Goal: Task Accomplishment & Management: Use online tool/utility

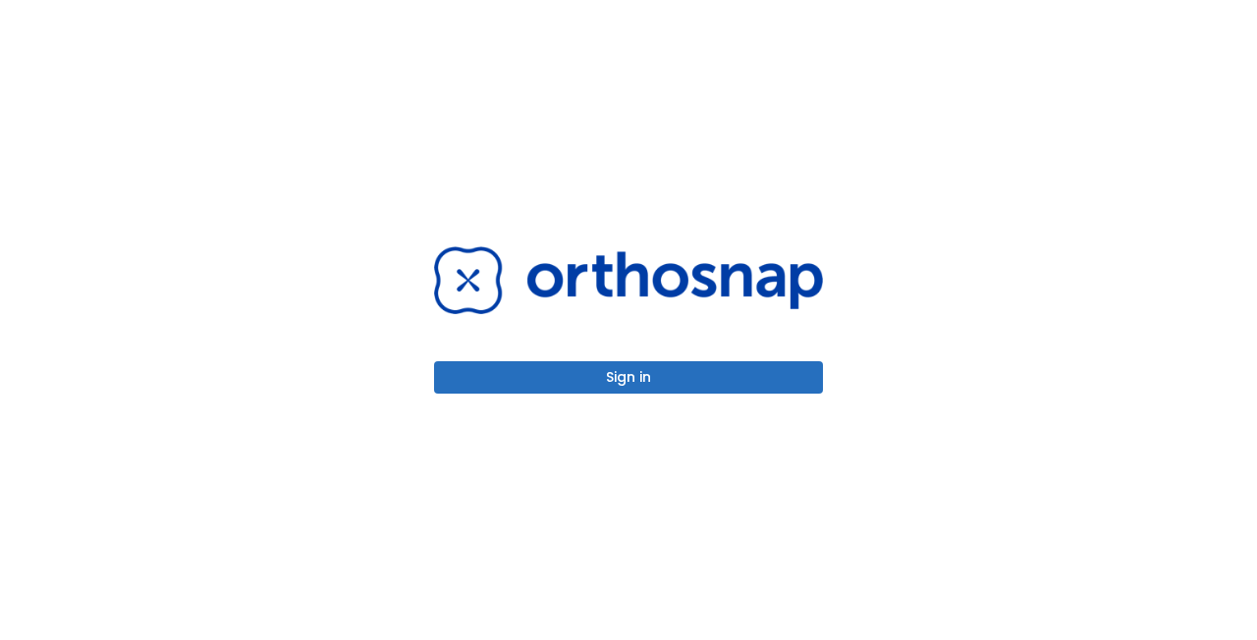
click at [612, 371] on button "Sign in" at bounding box center [628, 377] width 389 height 32
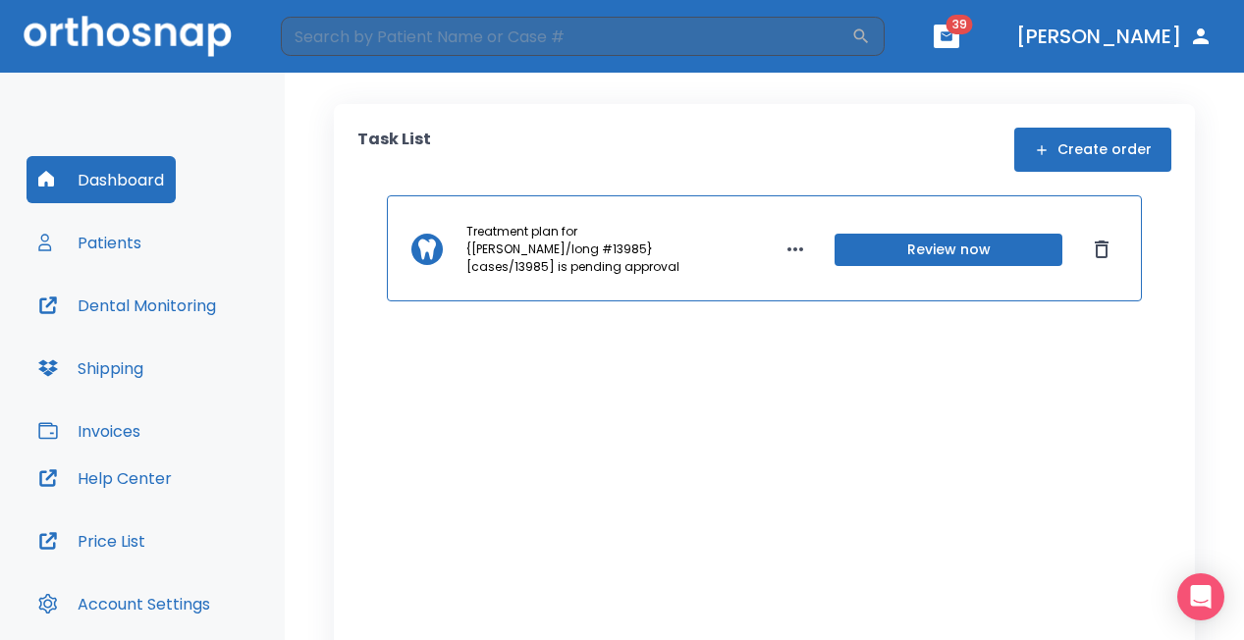
click at [133, 249] on button "Patients" at bounding box center [90, 242] width 127 height 47
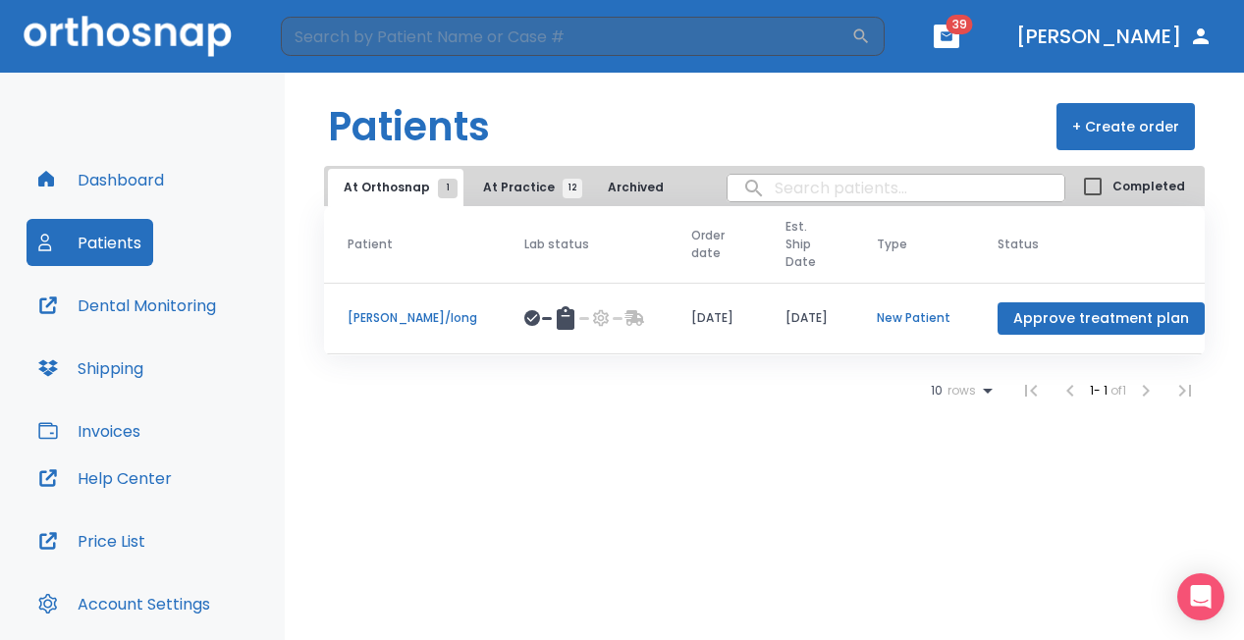
click at [513, 187] on span "At Practice 12" at bounding box center [527, 188] width 89 height 18
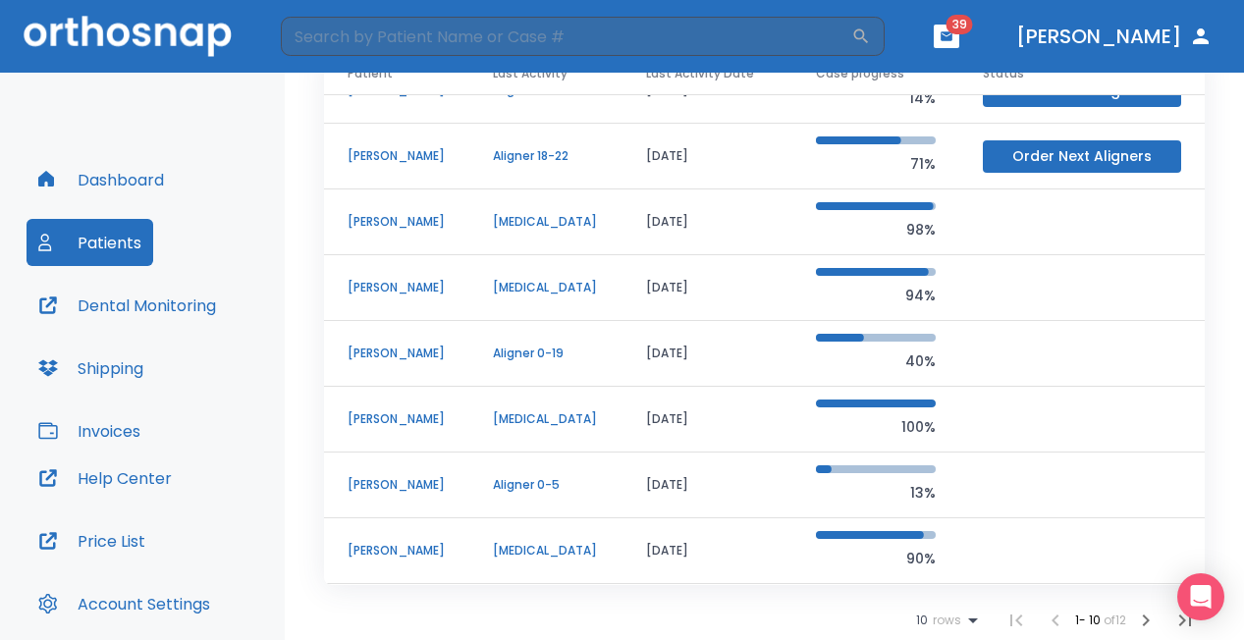
scroll to position [154, 0]
click at [436, 487] on p "[PERSON_NAME]" at bounding box center [397, 485] width 98 height 18
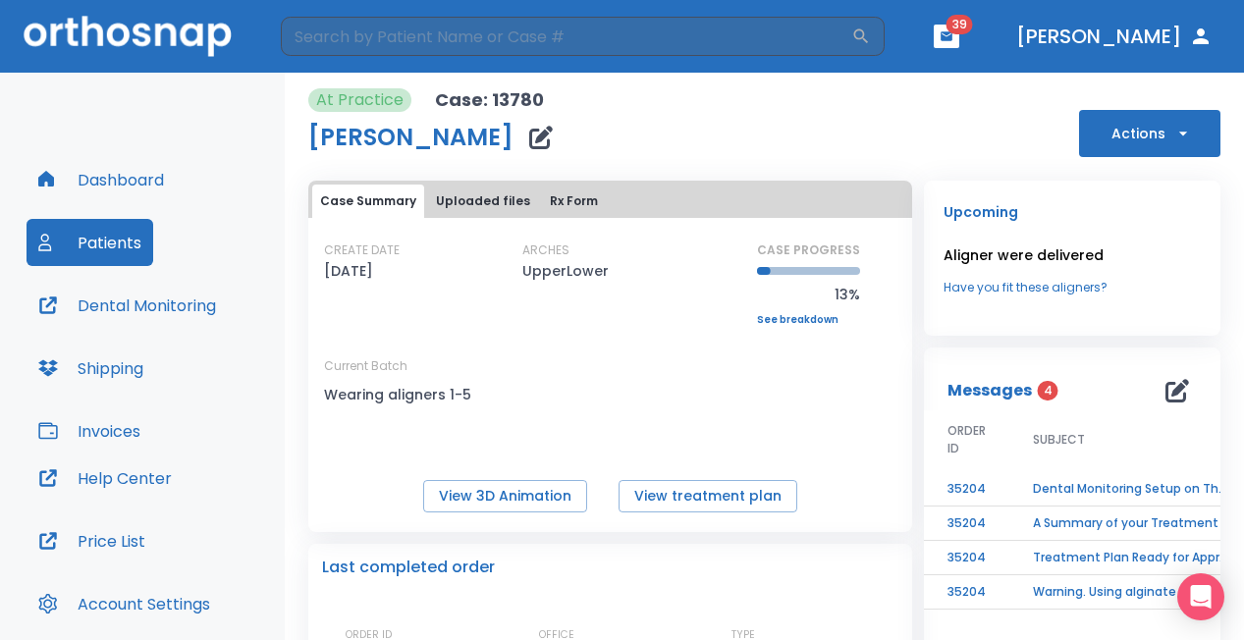
click at [1173, 136] on icon "button" at bounding box center [1183, 134] width 20 height 20
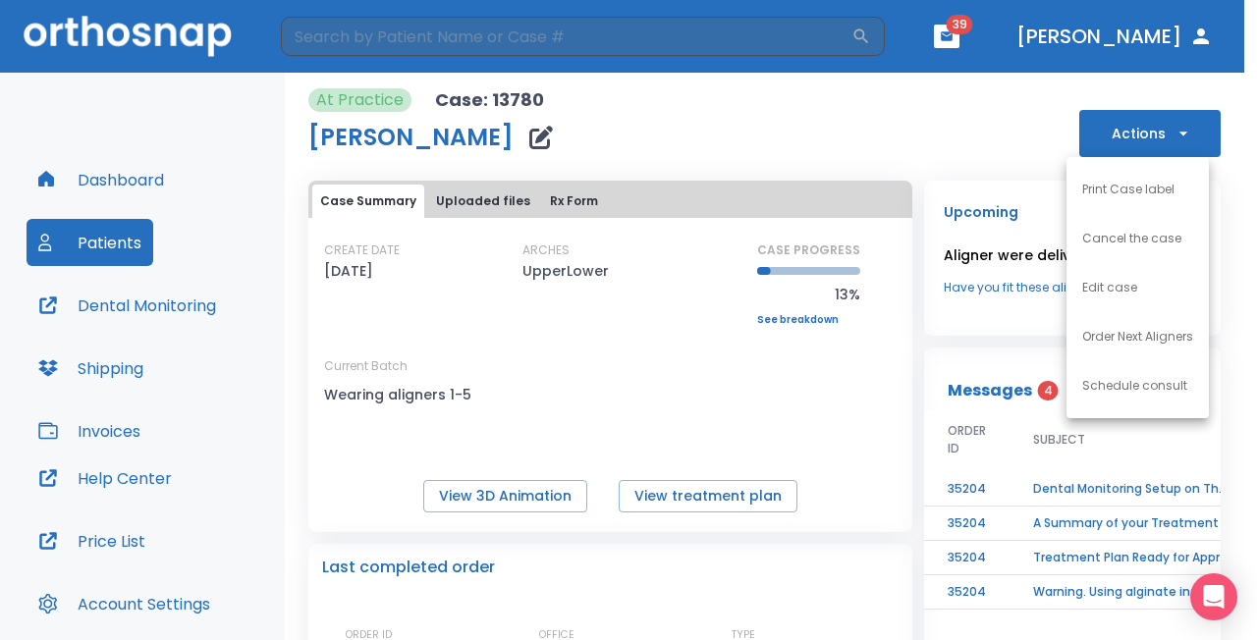
click at [1111, 336] on p "Order Next Aligners" at bounding box center [1137, 337] width 111 height 18
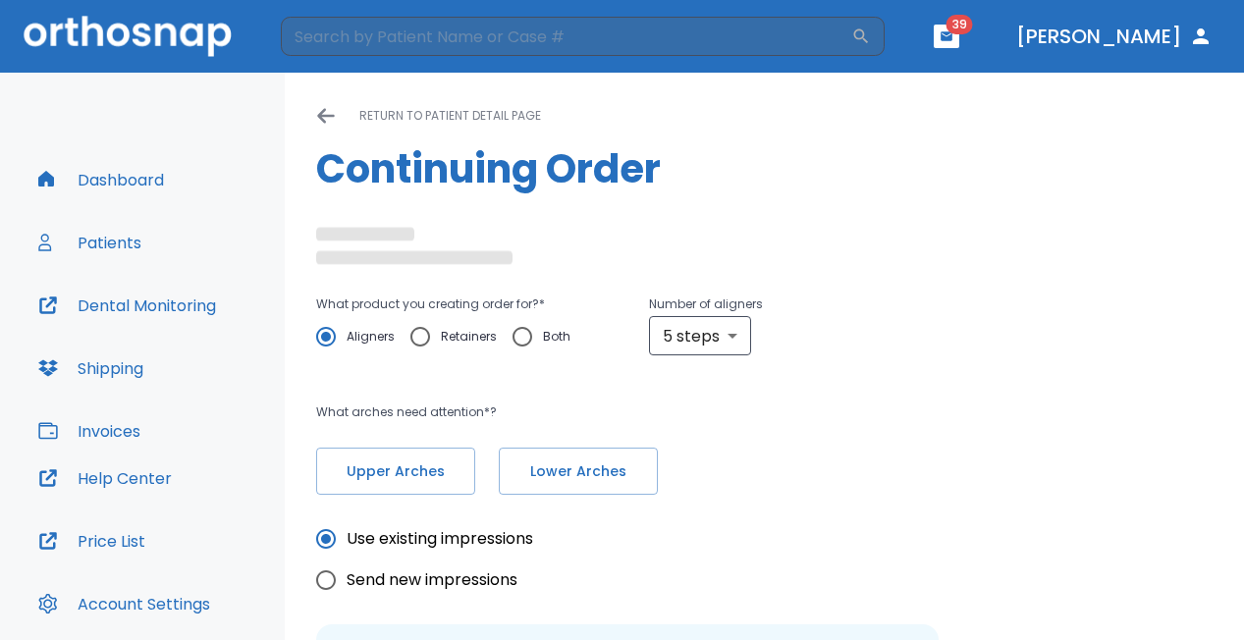
type input "custom"
type textarea "patient only wants to do uppers only. I took new impressions and am getting out…"
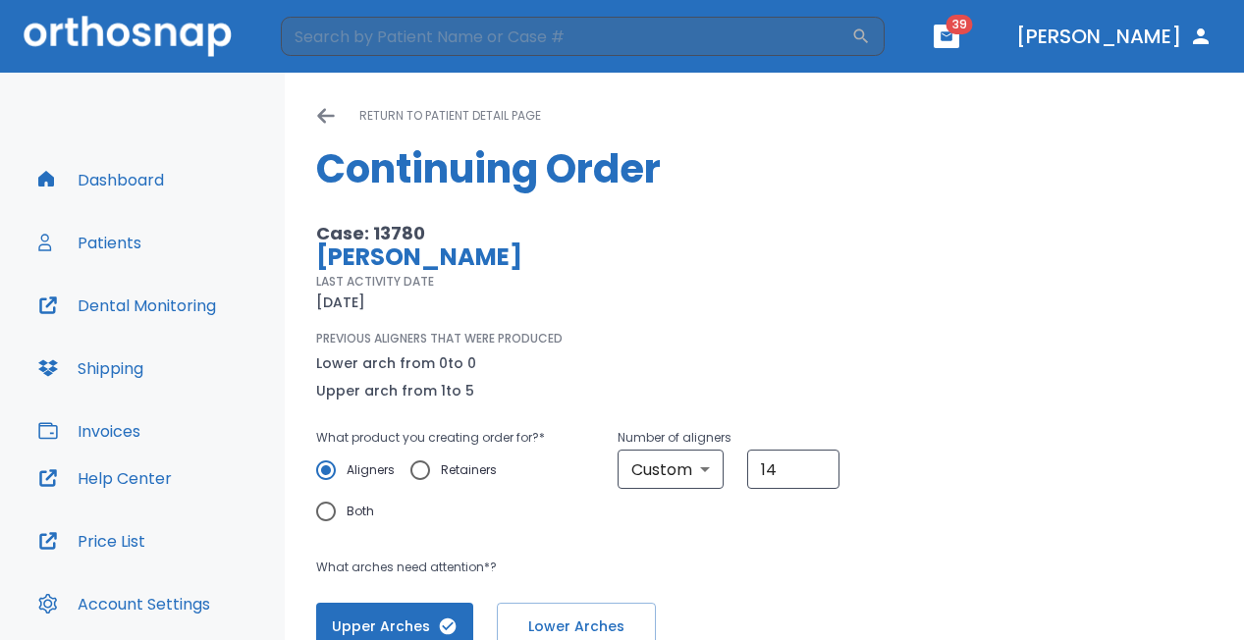
click at [336, 113] on div "return to patient detail page" at bounding box center [764, 116] width 896 height 24
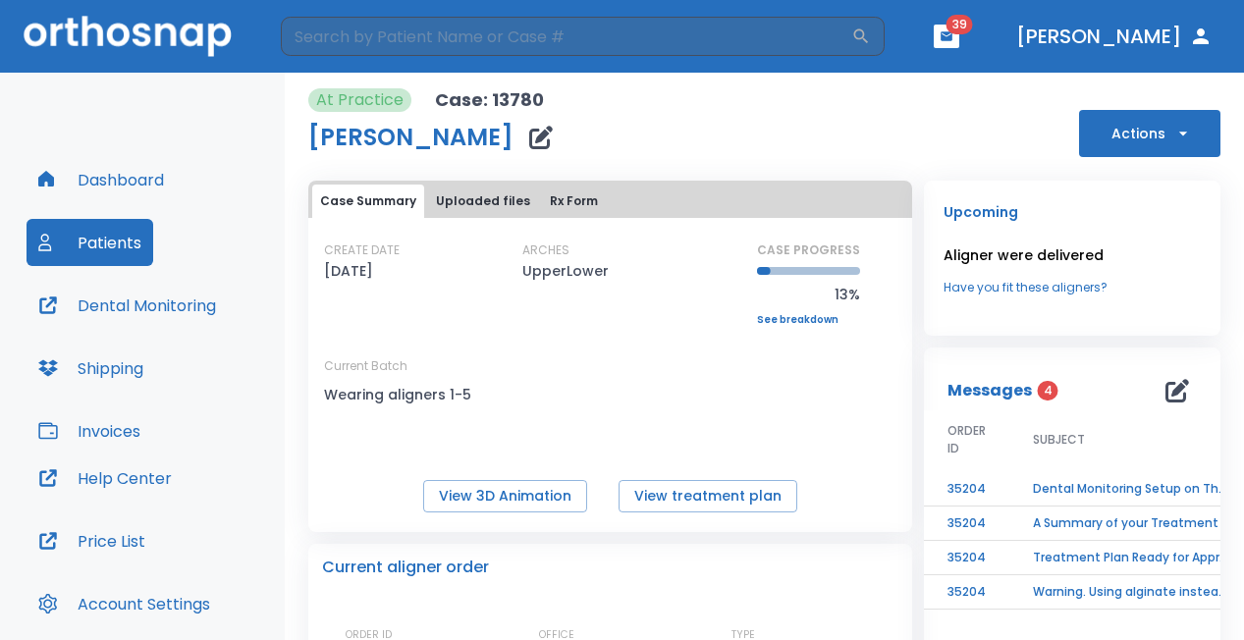
click at [1150, 130] on button "Actions" at bounding box center [1149, 133] width 141 height 47
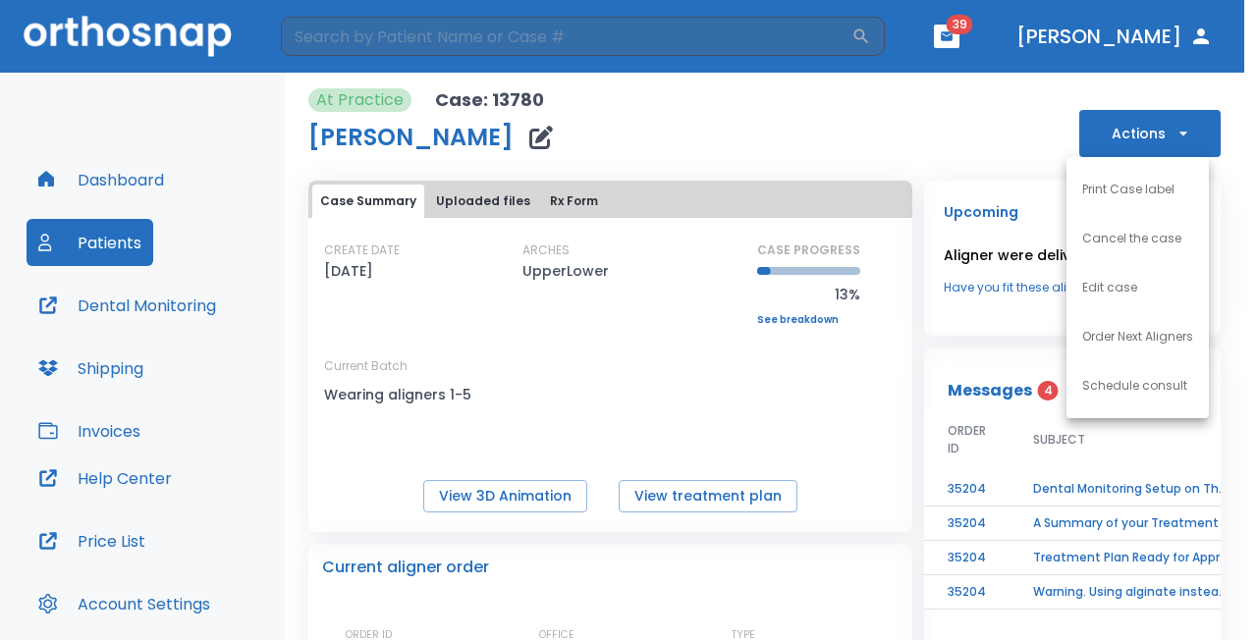
click at [1117, 334] on p "Order Next Aligners" at bounding box center [1137, 337] width 111 height 18
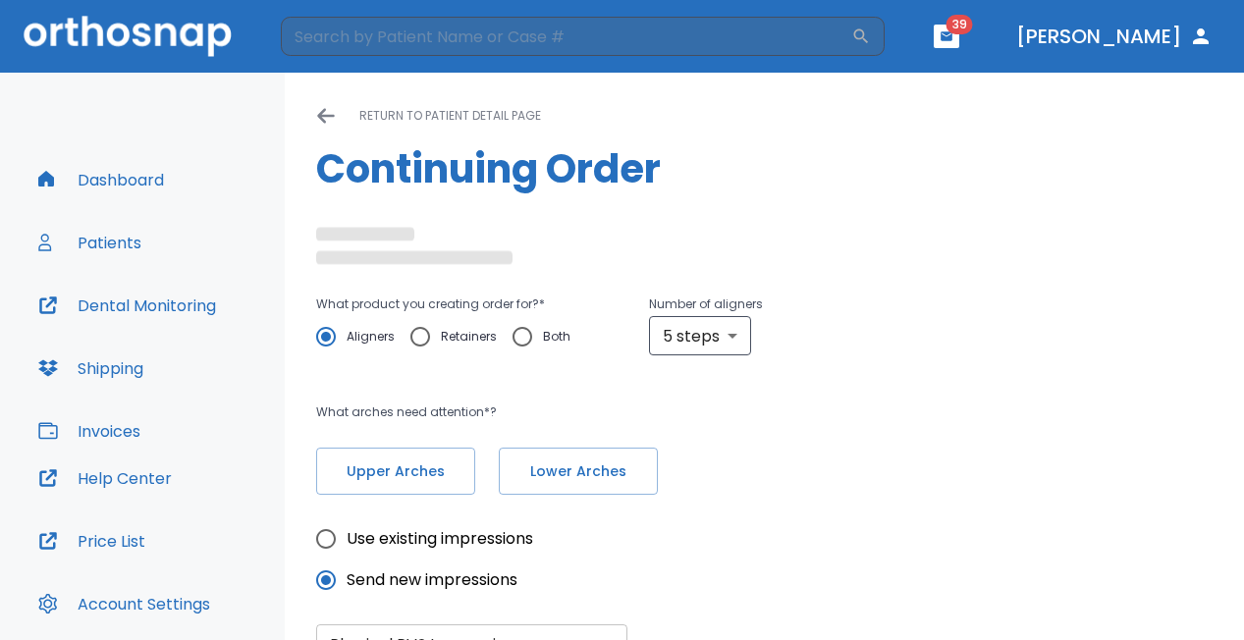
type input "custom"
type textarea "patient only wants to do uppers only. I took new impressions and am getting out…"
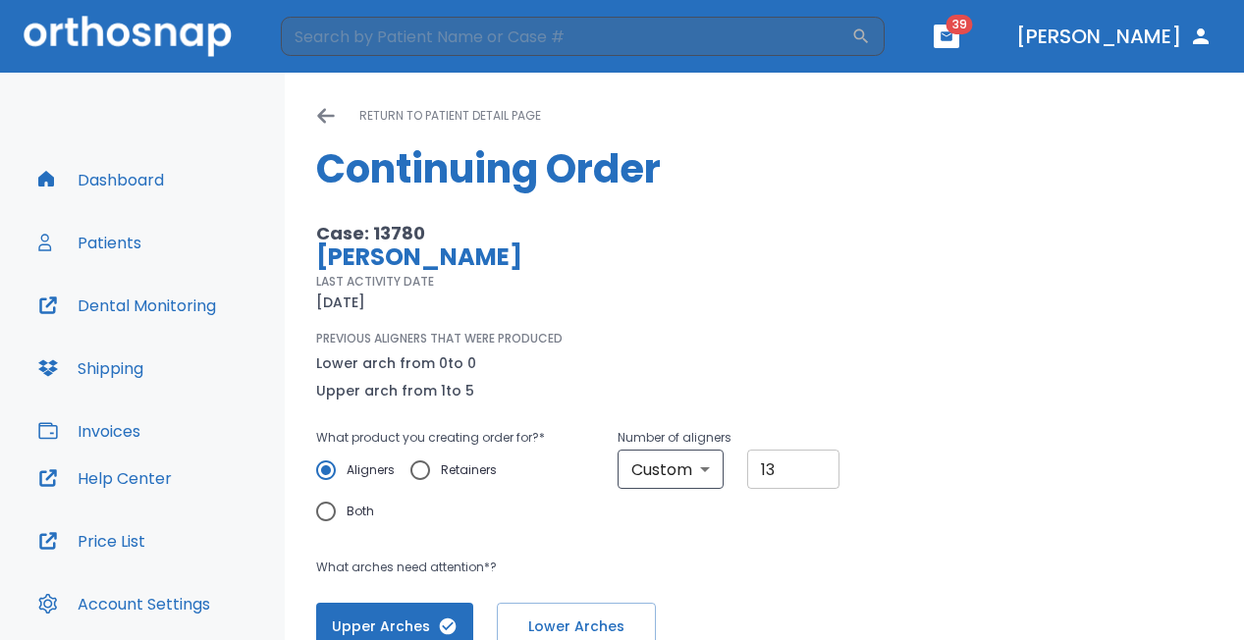
click at [807, 469] on input "13" at bounding box center [792, 469] width 91 height 39
click at [807, 469] on input "12" at bounding box center [792, 469] width 91 height 39
click at [807, 469] on input "11" at bounding box center [792, 469] width 91 height 39
click at [807, 469] on input "10" at bounding box center [792, 469] width 91 height 39
click at [812, 465] on input "11" at bounding box center [792, 469] width 91 height 39
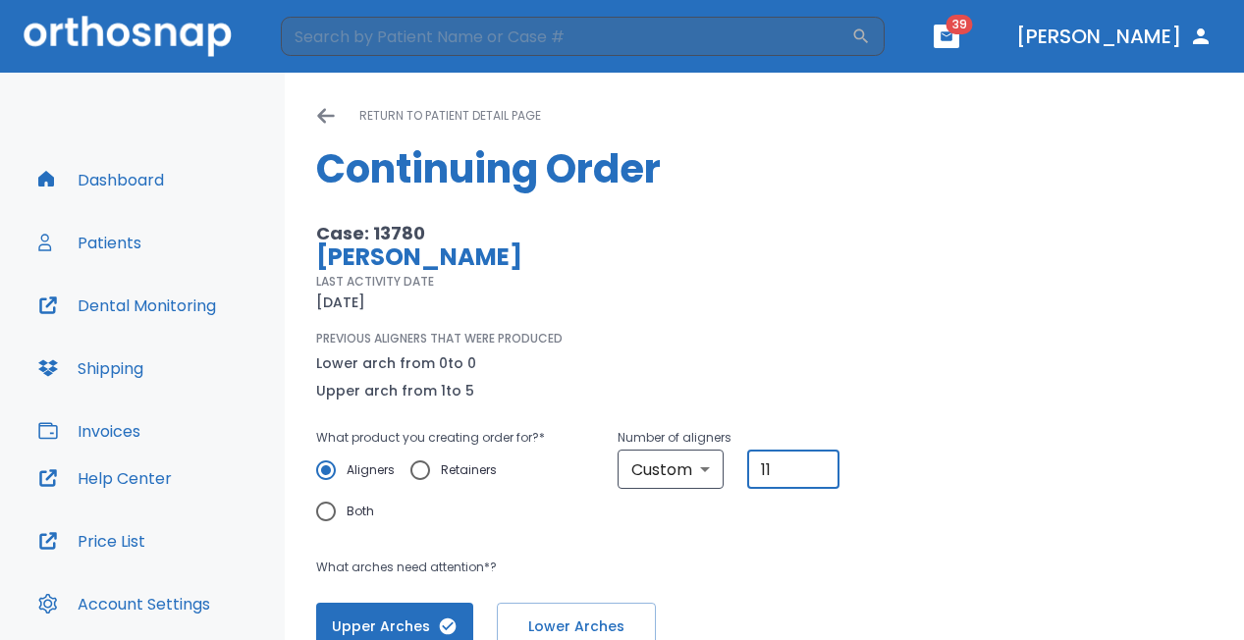
type input "12"
click at [812, 465] on input "12" at bounding box center [792, 469] width 91 height 39
click at [704, 468] on body "​ 39 [PERSON_NAME] Dashboard Patients Dental Monitoring Shipping Invoices Help …" at bounding box center [622, 320] width 1244 height 640
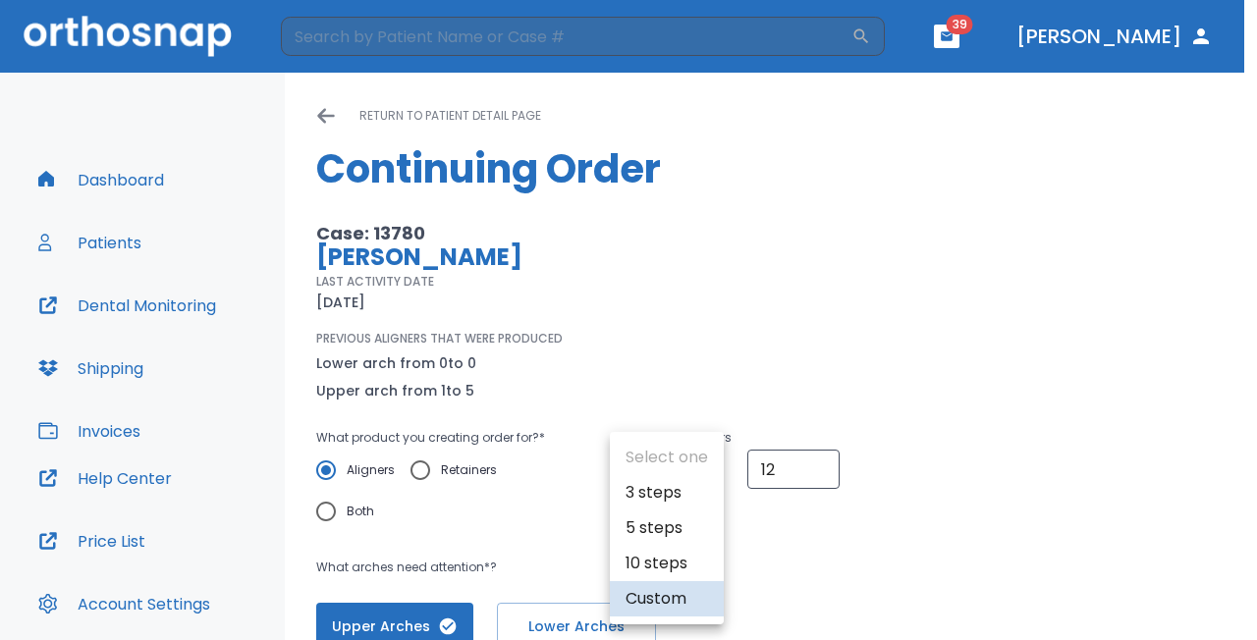
click at [673, 521] on li "5 steps" at bounding box center [667, 527] width 114 height 35
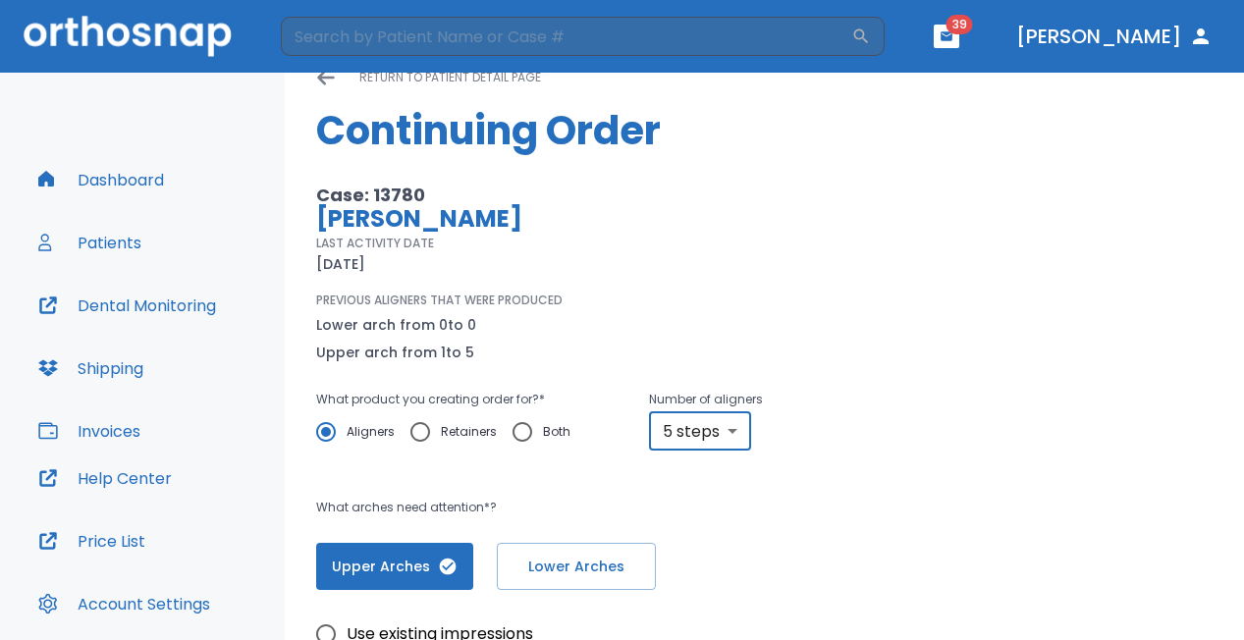
scroll to position [40, 0]
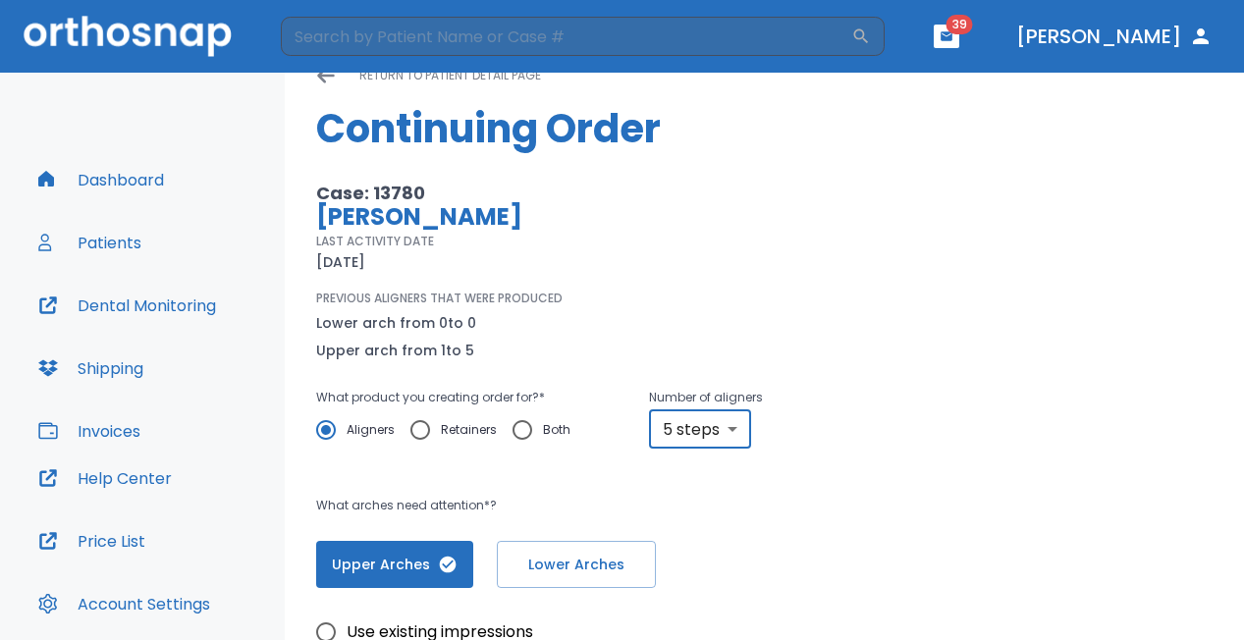
click at [735, 429] on body "​ 39 [PERSON_NAME] Dashboard Patients Dental Monitoring Shipping Invoices Help …" at bounding box center [622, 320] width 1244 height 640
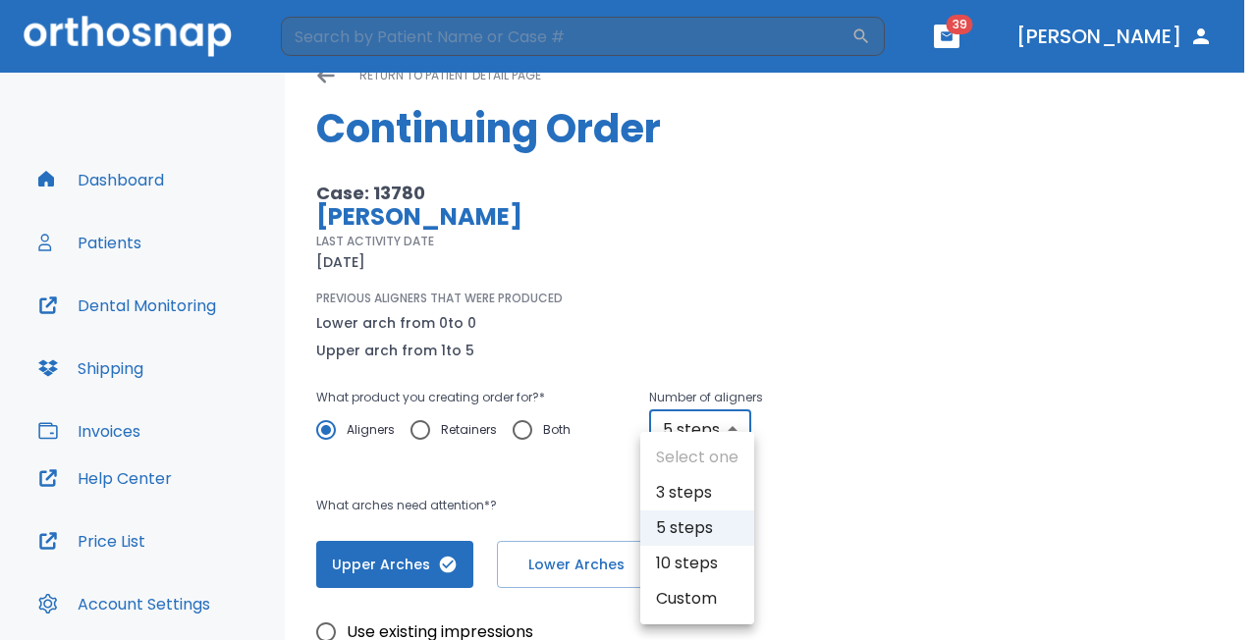
click at [695, 598] on li "Custom" at bounding box center [697, 598] width 114 height 35
type input "custom"
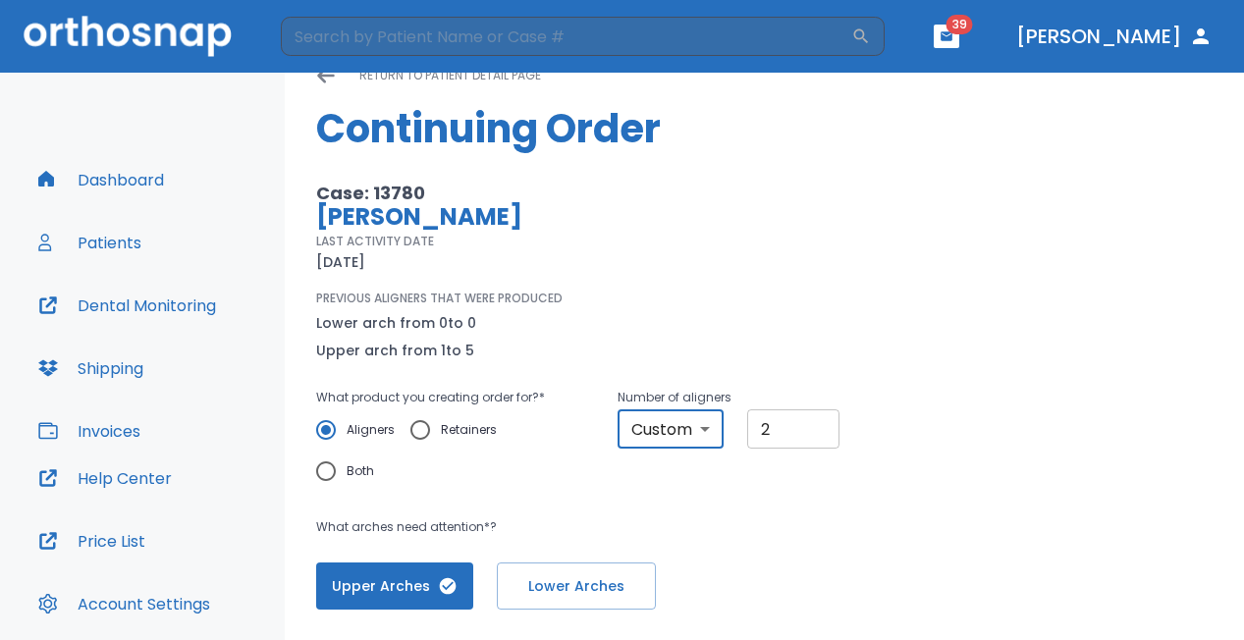
click at [811, 423] on input "2" at bounding box center [792, 428] width 91 height 39
click at [811, 423] on input "3" at bounding box center [792, 428] width 91 height 39
click at [811, 423] on input "4" at bounding box center [792, 428] width 91 height 39
click at [811, 423] on input "5" at bounding box center [792, 428] width 91 height 39
click at [811, 423] on input "6" at bounding box center [792, 428] width 91 height 39
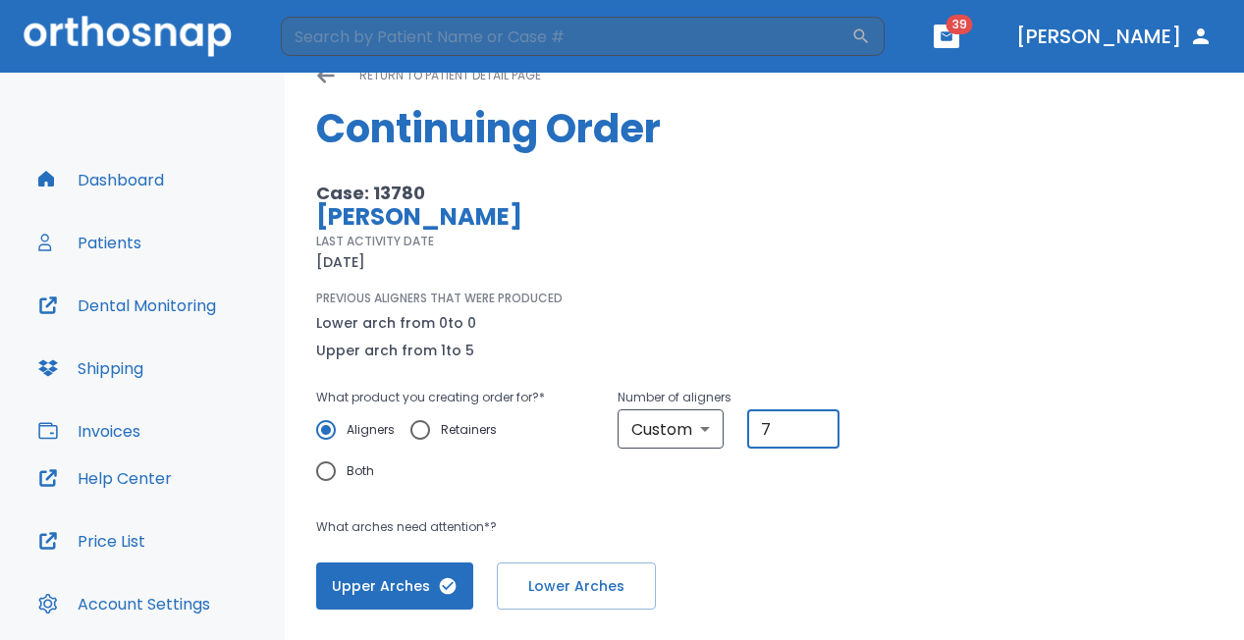
click at [811, 423] on input "7" at bounding box center [792, 428] width 91 height 39
click at [811, 423] on input "8" at bounding box center [792, 428] width 91 height 39
click at [811, 423] on input "9" at bounding box center [792, 428] width 91 height 39
click at [811, 423] on input "10" at bounding box center [792, 428] width 91 height 39
click at [811, 423] on input "11" at bounding box center [792, 428] width 91 height 39
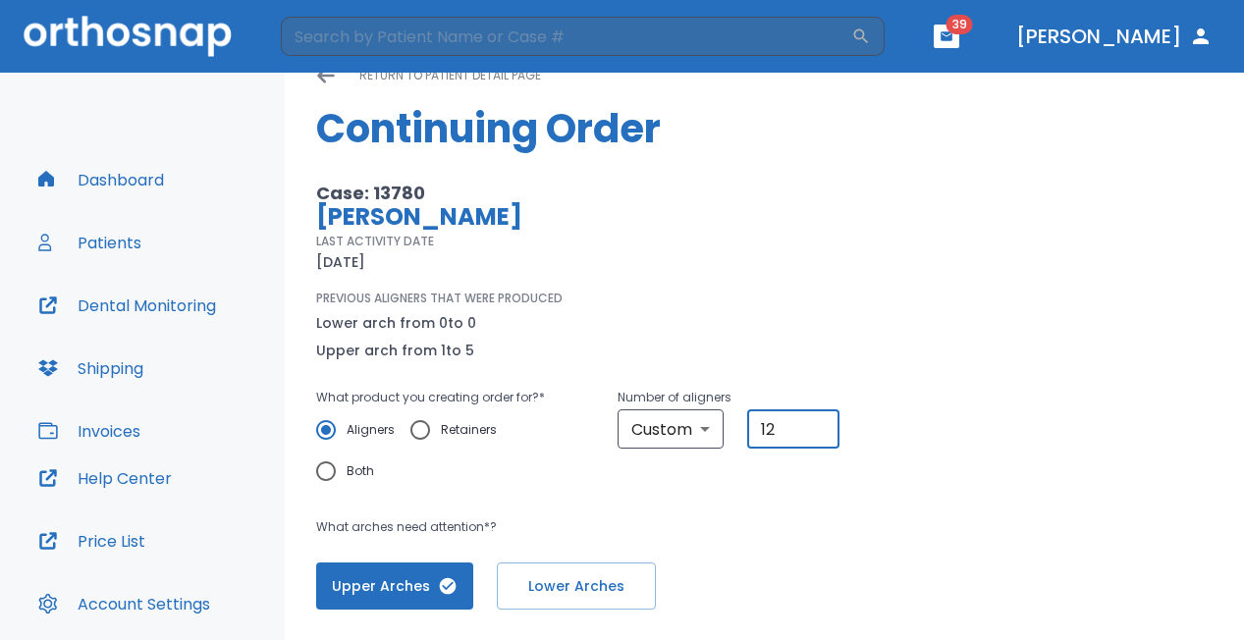
click at [811, 423] on input "12" at bounding box center [792, 428] width 91 height 39
click at [811, 423] on input "13" at bounding box center [792, 428] width 91 height 39
type input "14"
click at [811, 423] on input "14" at bounding box center [792, 428] width 91 height 39
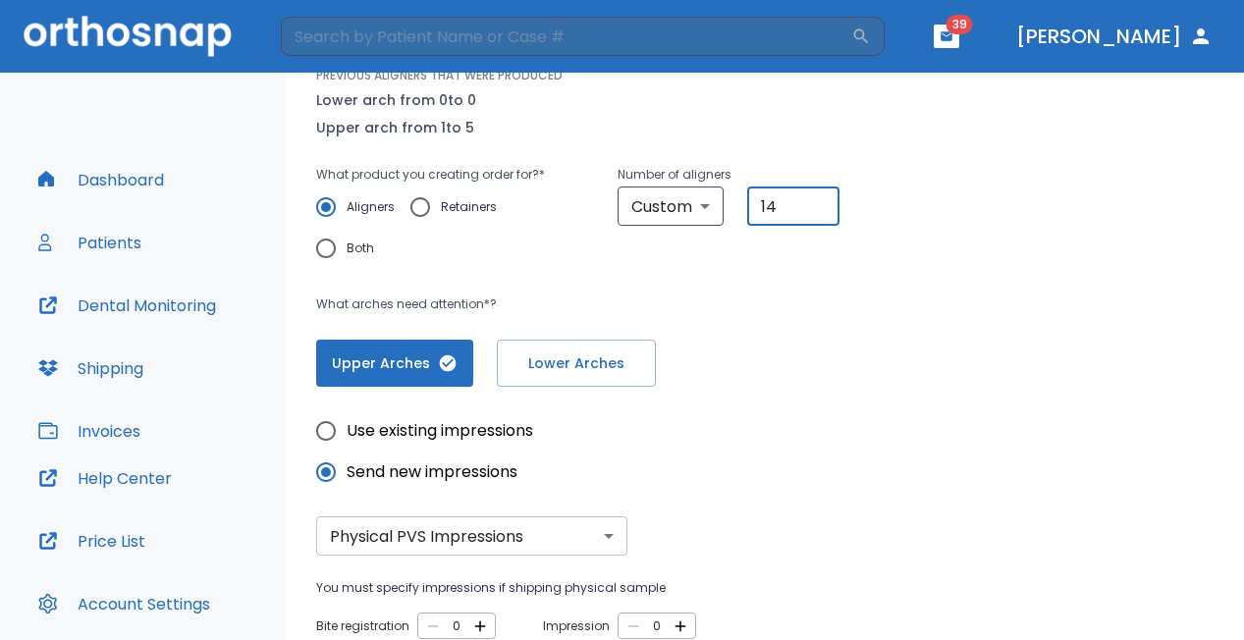
scroll to position [235, 0]
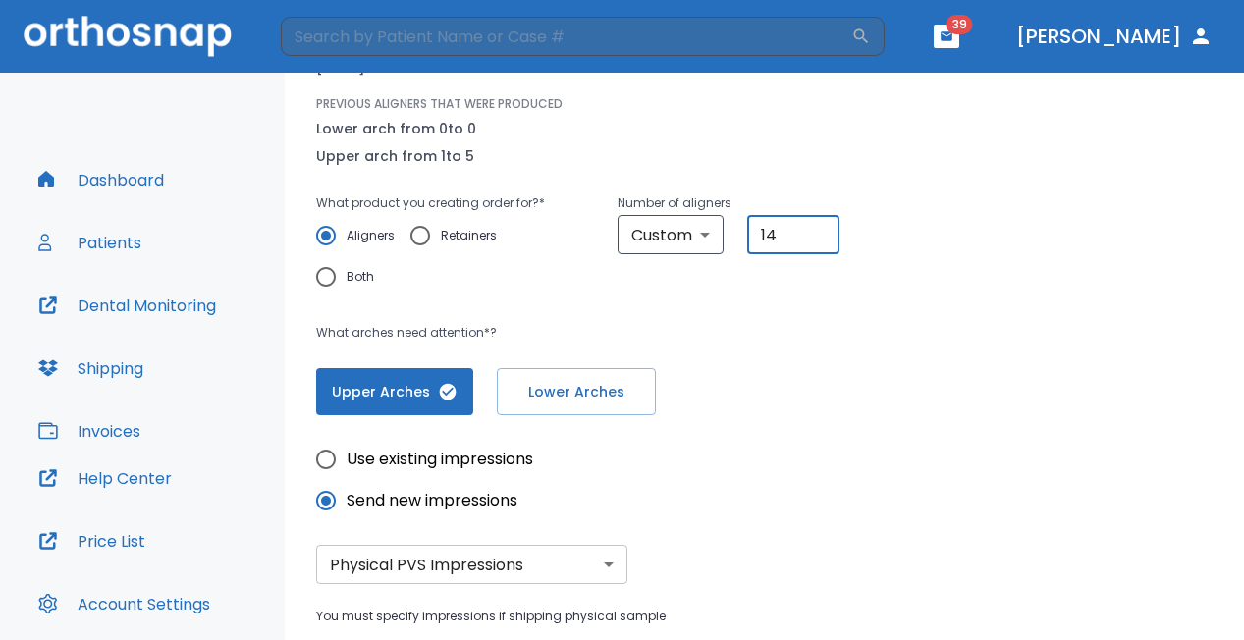
click at [328, 456] on input "Use existing impressions" at bounding box center [325, 459] width 41 height 41
radio input "true"
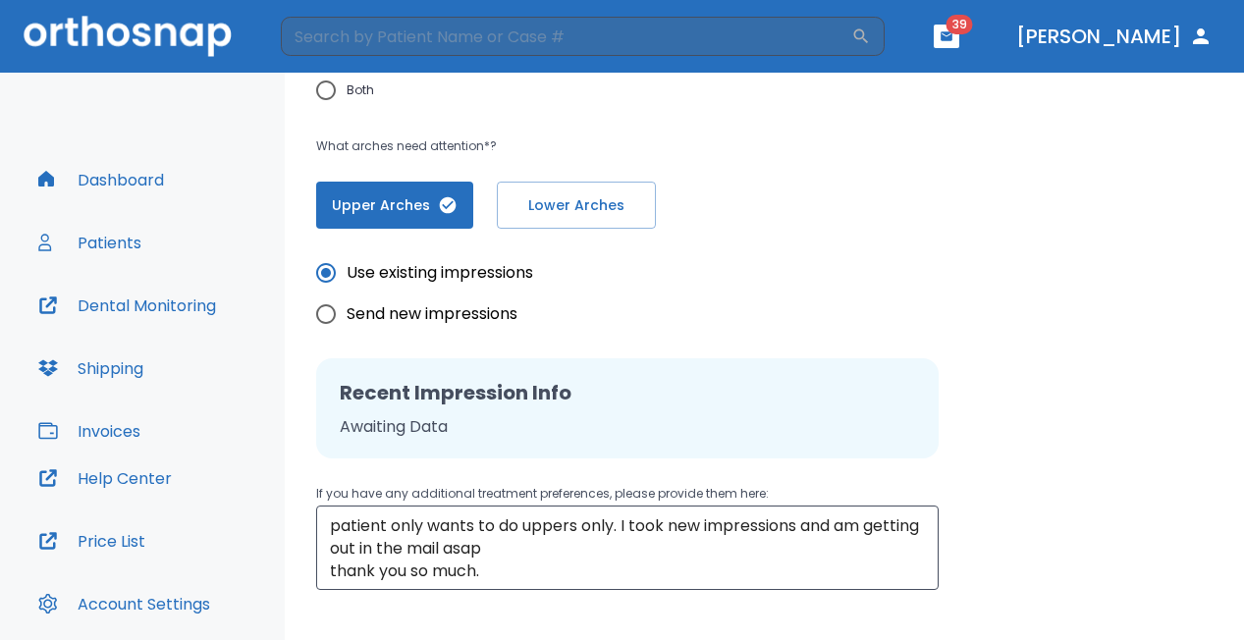
scroll to position [460, 0]
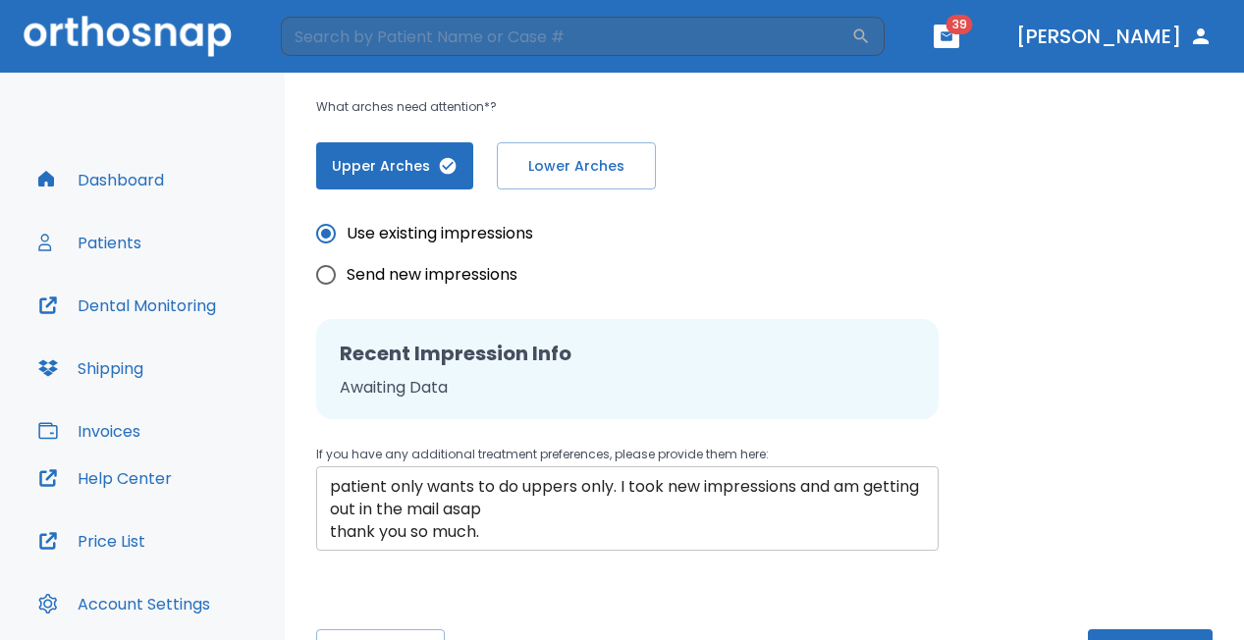
click at [514, 536] on textarea "patient only wants to do uppers only. I took new impressions and am getting out…" at bounding box center [627, 509] width 595 height 68
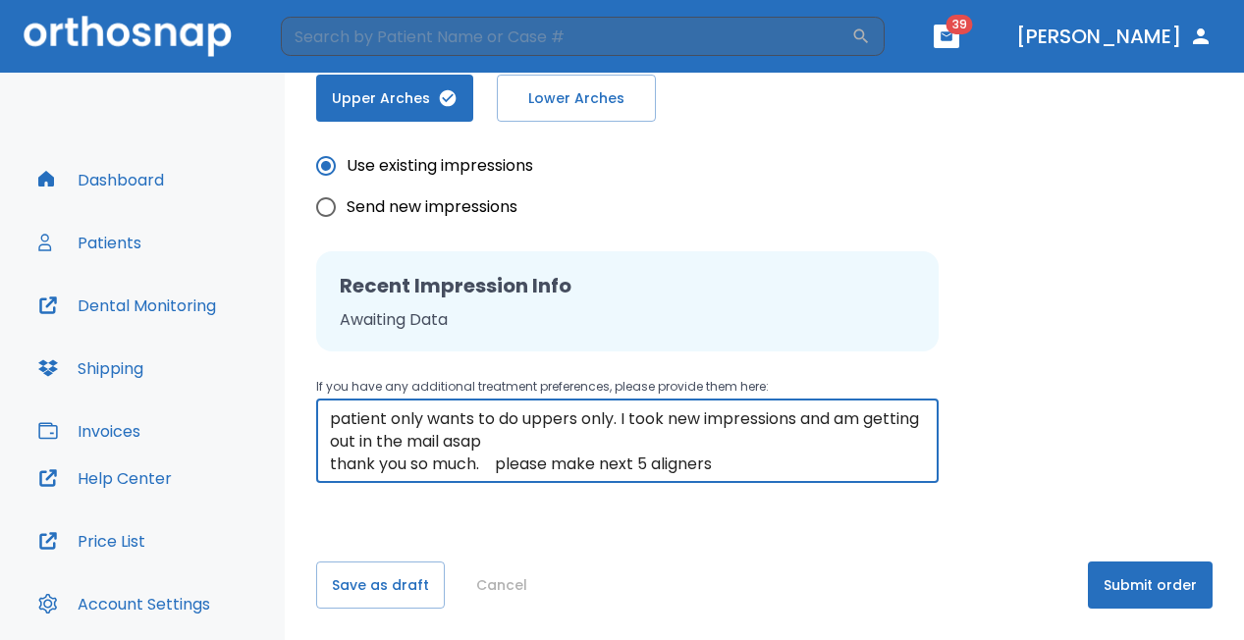
scroll to position [528, 0]
type textarea "patient only wants to do uppers only. I took new impressions and am getting out…"
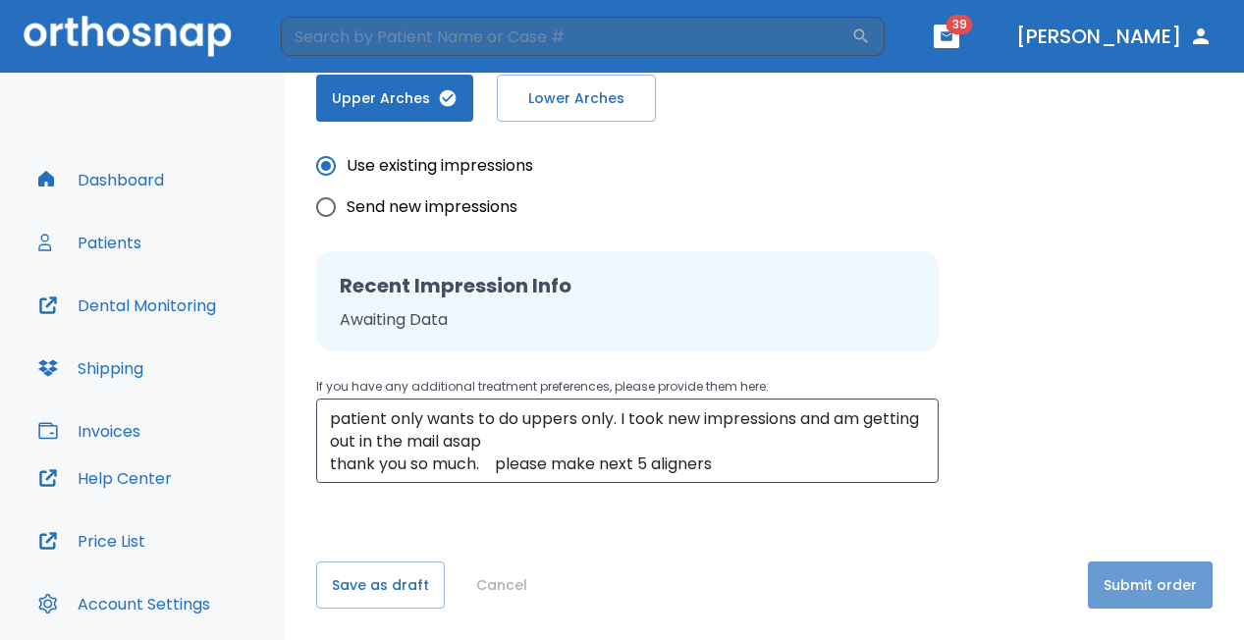
click at [1140, 582] on button "Submit order" at bounding box center [1150, 585] width 125 height 47
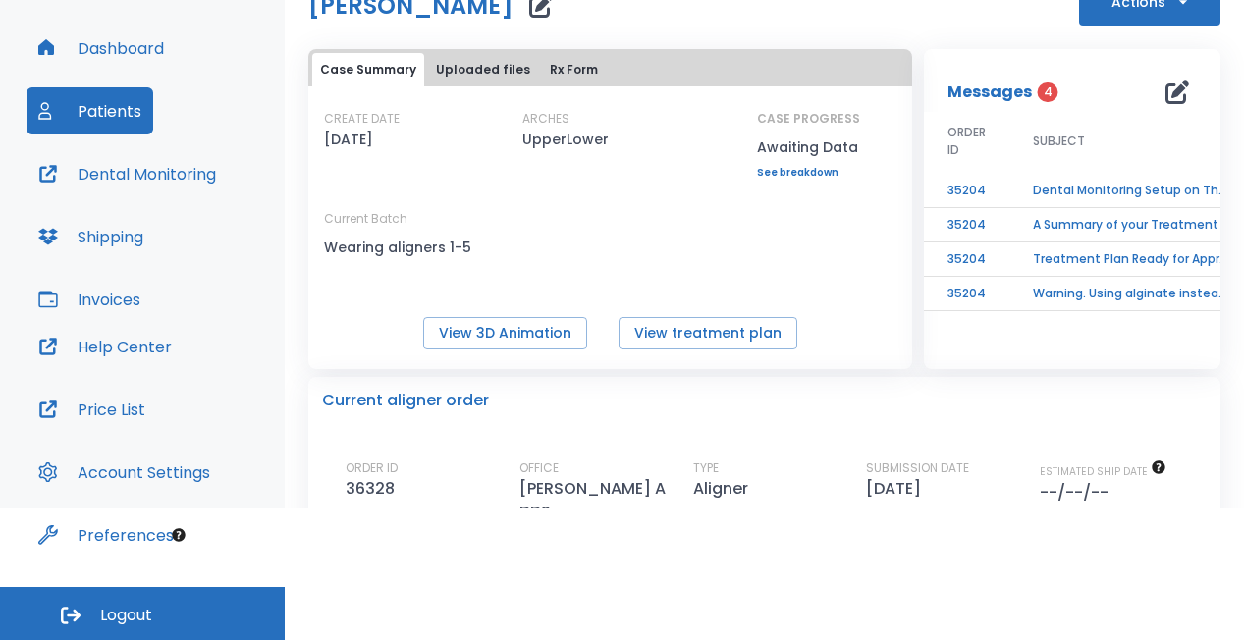
scroll to position [86, 0]
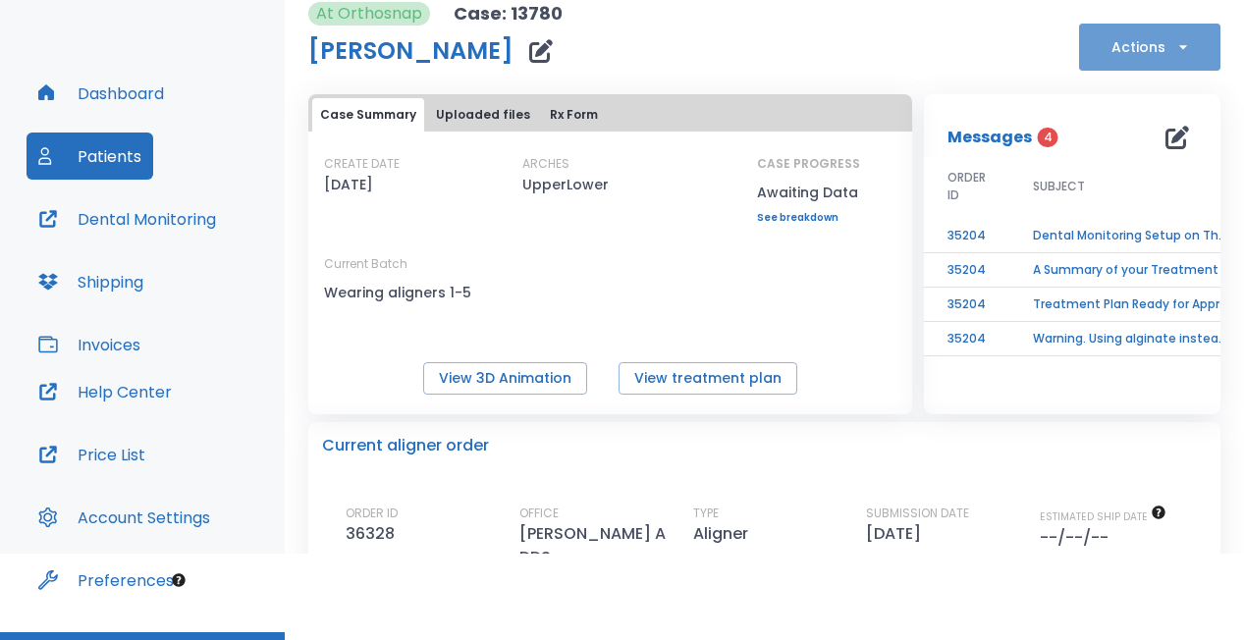
click at [1131, 35] on button "Actions" at bounding box center [1149, 47] width 141 height 47
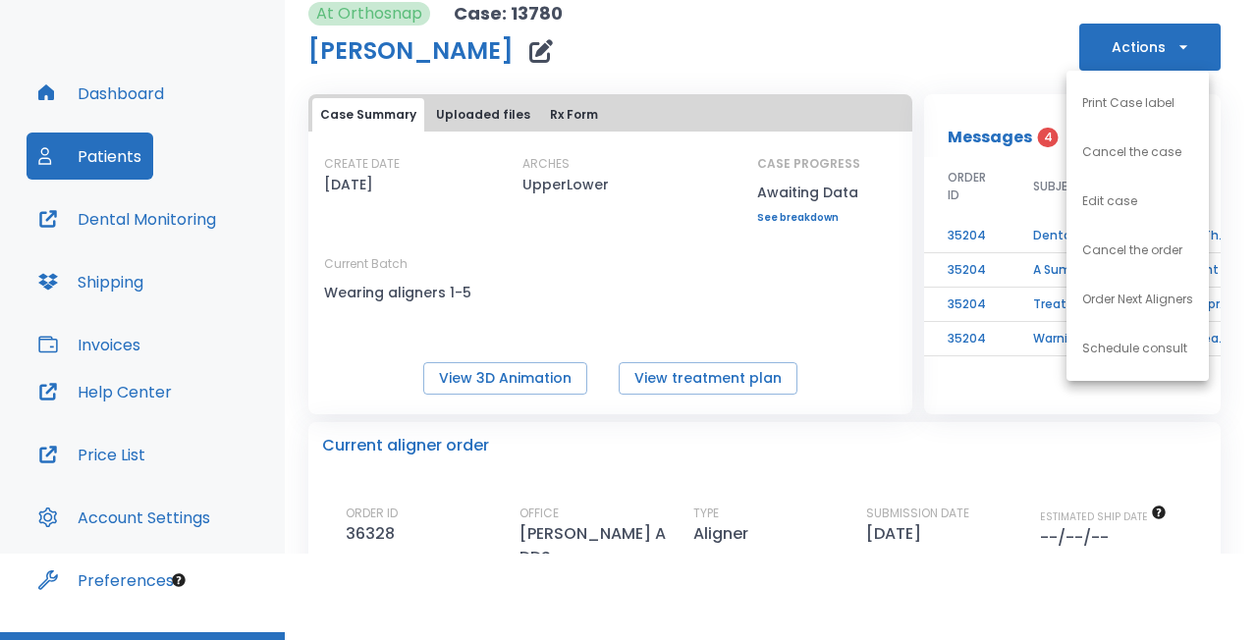
click at [1118, 303] on p "Order Next Aligners" at bounding box center [1137, 300] width 111 height 18
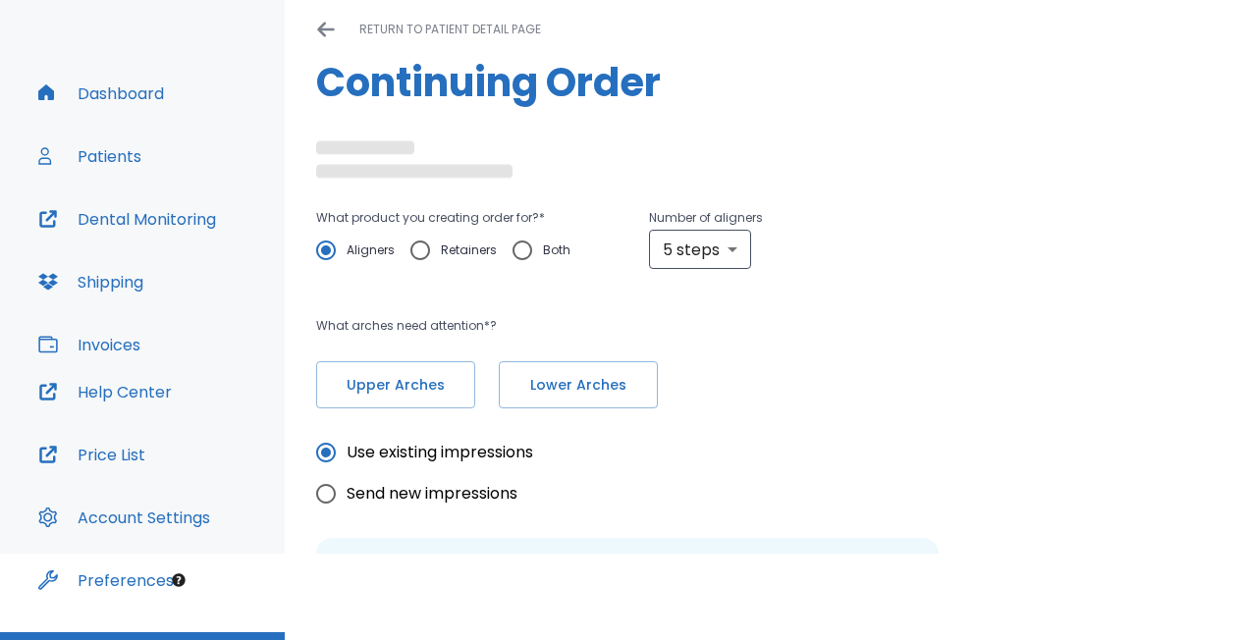
type input "custom"
type textarea "patient only wants to do uppers only. I took new impressions and am getting out…"
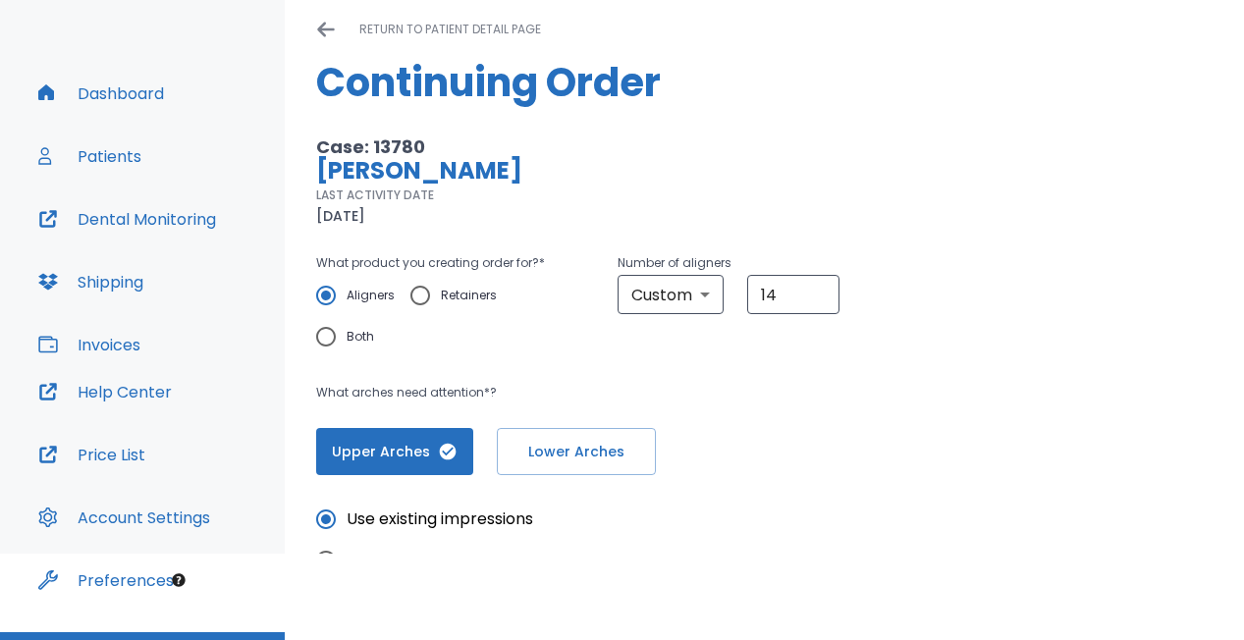
scroll to position [85, 0]
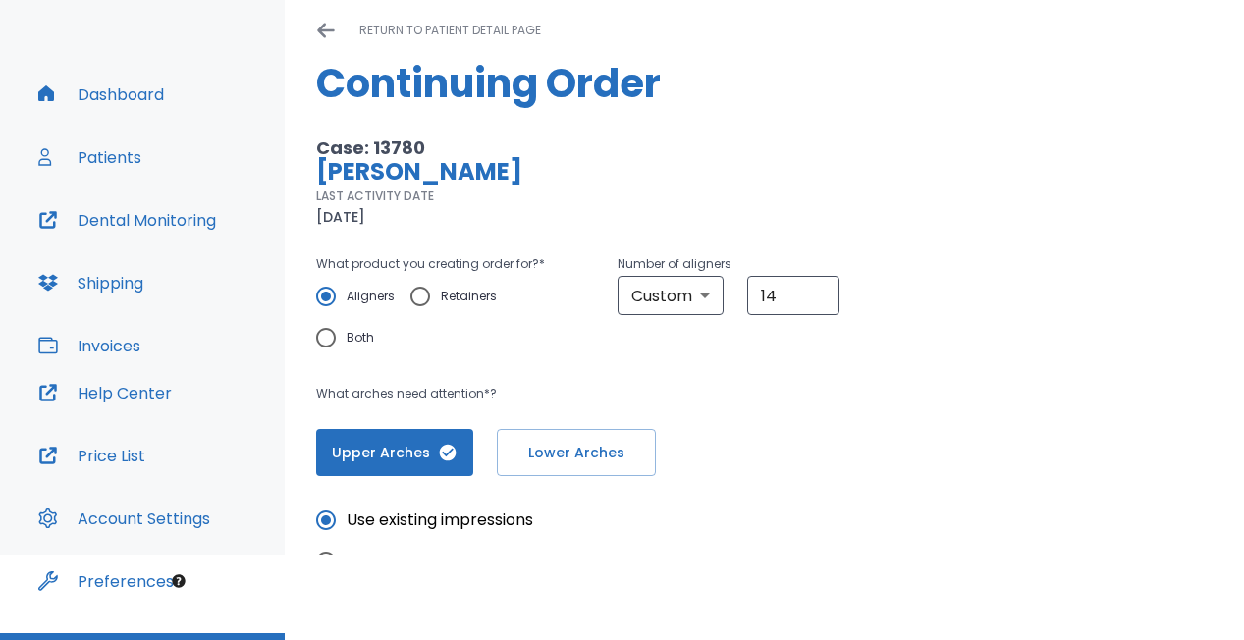
click at [118, 149] on button "Patients" at bounding box center [90, 157] width 127 height 47
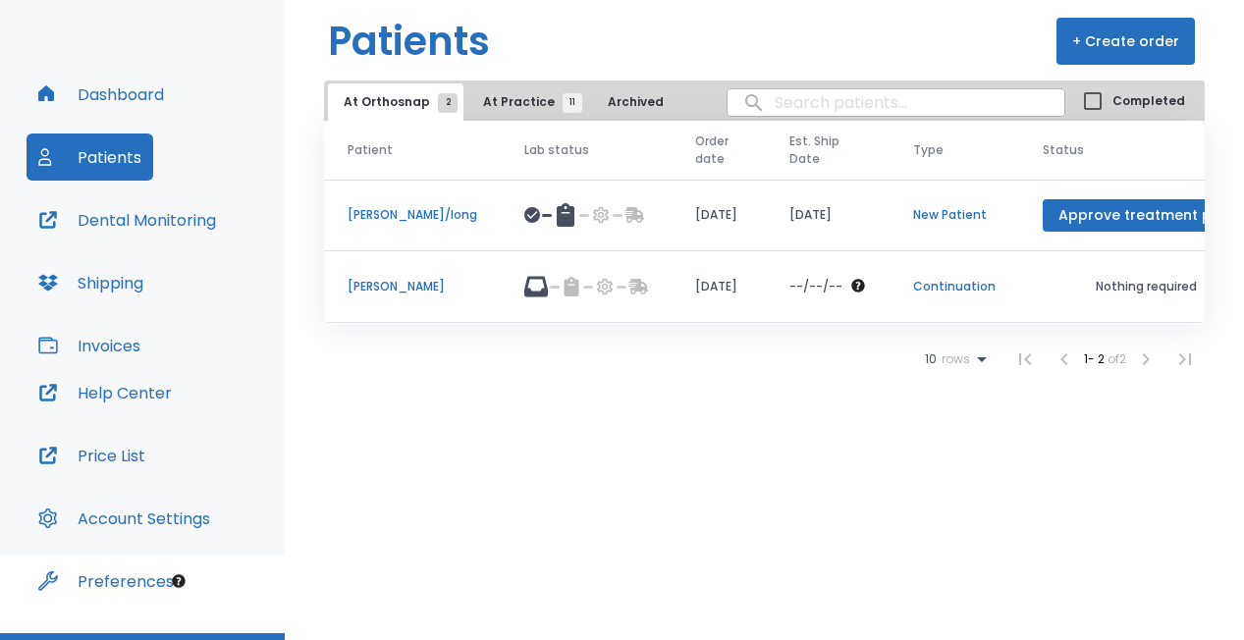
click at [385, 282] on p "[PERSON_NAME]" at bounding box center [413, 287] width 130 height 18
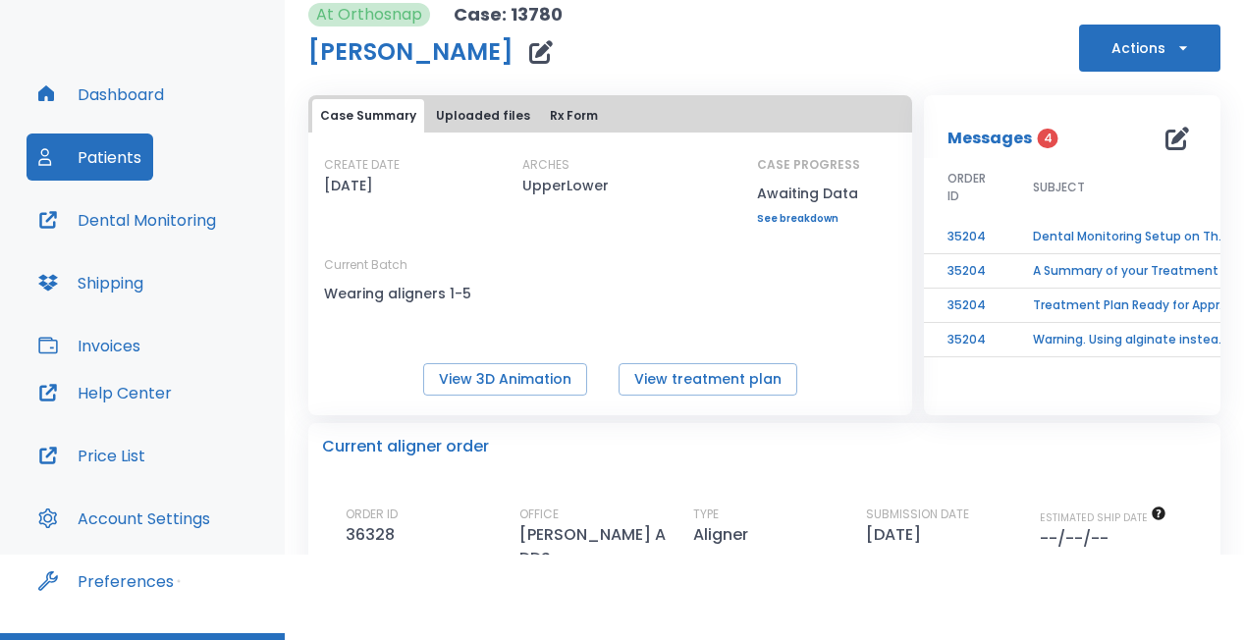
click at [167, 35] on div "Dashboard Patients Dental Monitoring Shipping Invoices Help Center Price List A…" at bounding box center [142, 310] width 285 height 646
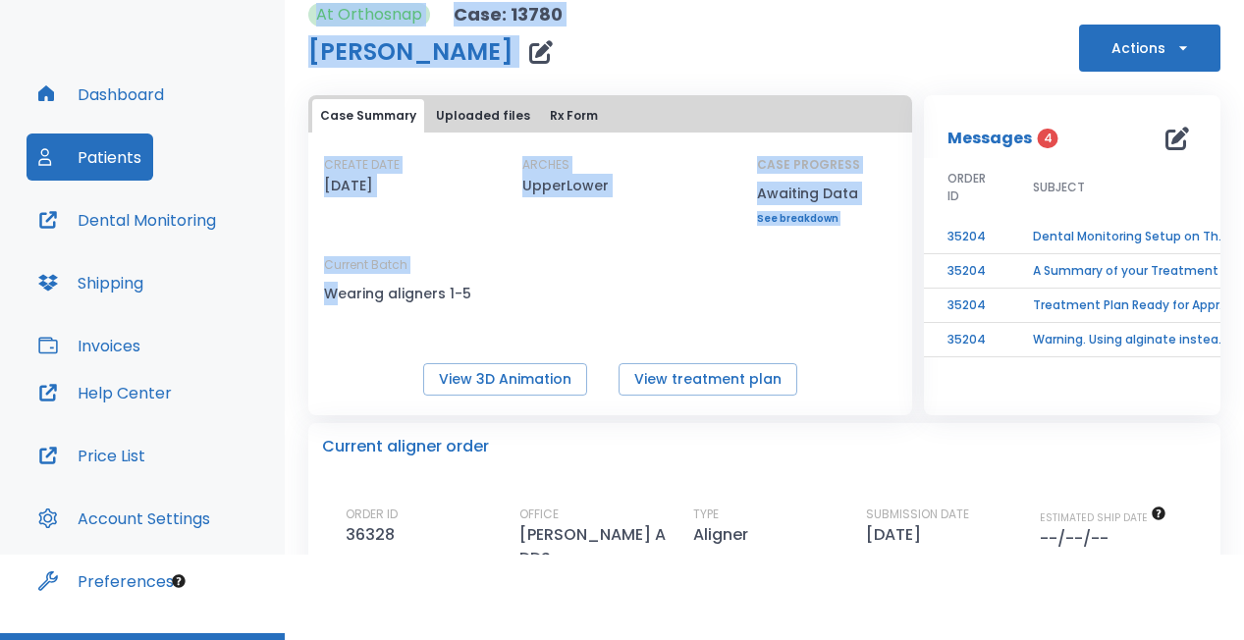
drag, startPoint x: 205, startPoint y: 56, endPoint x: 344, endPoint y: 317, distance: 295.5
click at [335, 286] on div "Dashboard Patients Dental Monitoring Shipping Invoices Help Center Price List A…" at bounding box center [622, 270] width 1244 height 567
